Goal: Information Seeking & Learning: Find specific fact

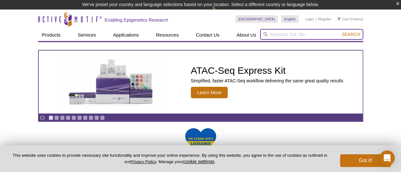
click at [284, 33] on input "search" at bounding box center [311, 34] width 103 height 11
paste input "Recombinant BRD2 protein"
type input "Recombinant BRD2 protein"
click at [340, 31] on button "Search" at bounding box center [351, 34] width 22 height 6
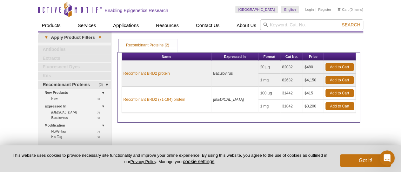
drag, startPoint x: 291, startPoint y: 66, endPoint x: 255, endPoint y: 65, distance: 35.3
click at [255, 65] on tr "Recombinant BRD2 protein Baculovirus 20 µg 82032 $480 Add to Cart" at bounding box center [239, 67] width 234 height 13
click at [287, 68] on td "82032" at bounding box center [291, 67] width 23 height 13
drag, startPoint x: 290, startPoint y: 67, endPoint x: 280, endPoint y: 66, distance: 10.2
click at [280, 66] on td "82032" at bounding box center [291, 67] width 23 height 13
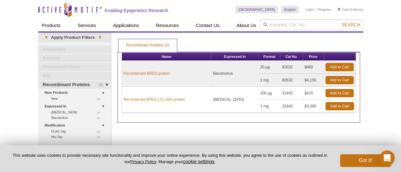
copy td "82032"
